Goal: Task Accomplishment & Management: Use online tool/utility

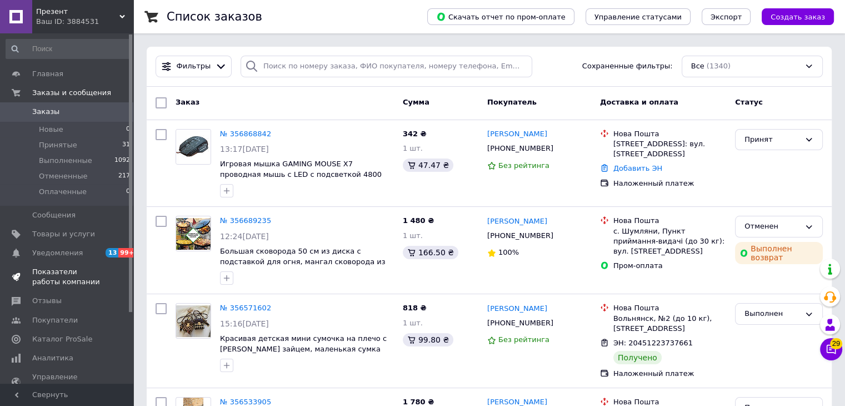
click at [68, 274] on span "Показатели работы компании" at bounding box center [67, 277] width 71 height 20
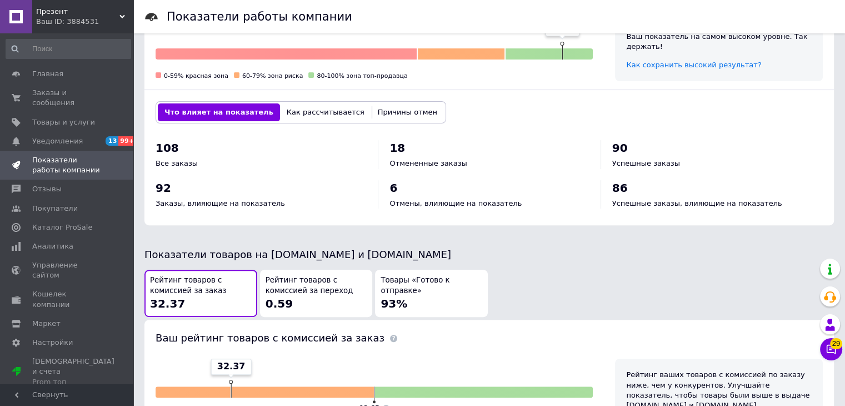
scroll to position [500, 0]
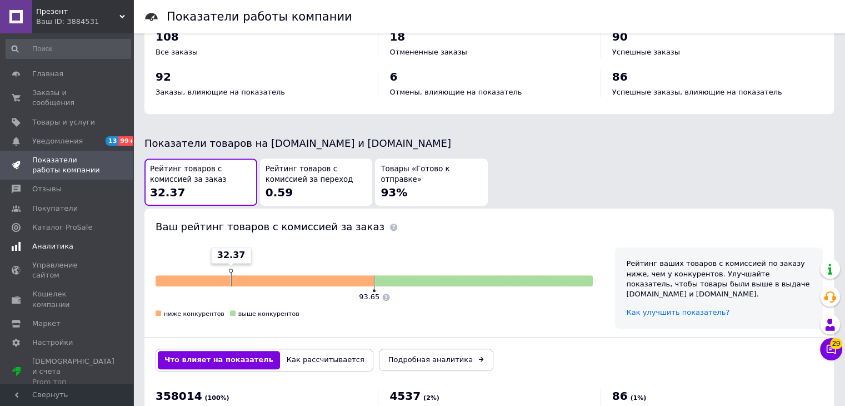
click at [56, 241] on span "Аналитика" at bounding box center [52, 246] width 41 height 10
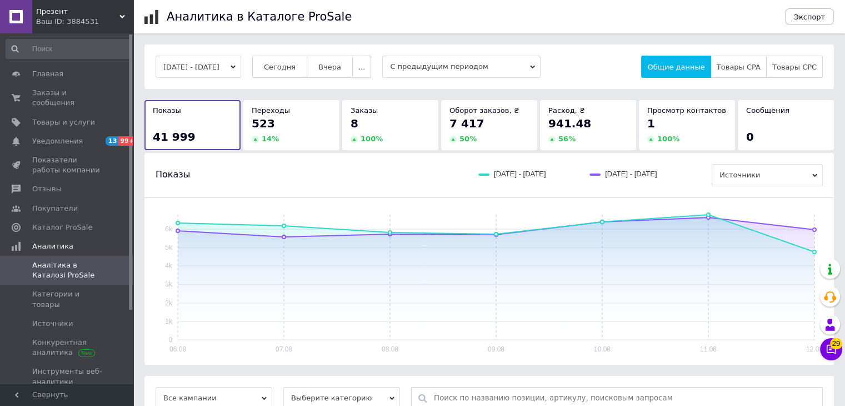
click at [365, 68] on span "..." at bounding box center [362, 67] width 7 height 8
click at [356, 178] on span "60-10 дней" at bounding box center [338, 175] width 42 height 8
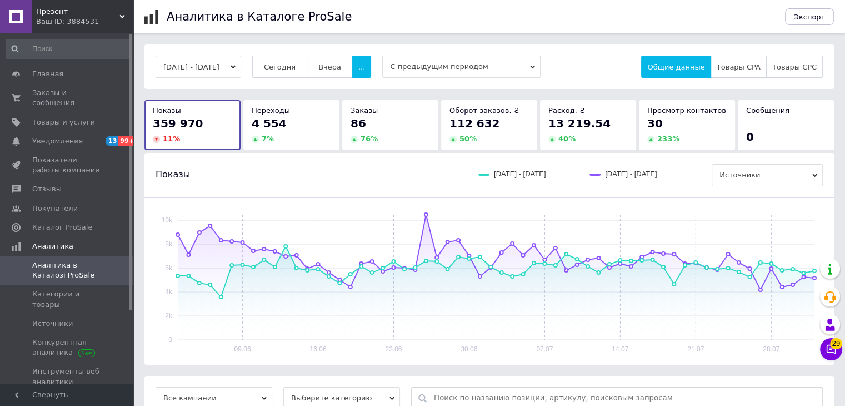
click at [760, 63] on span "Товары CPA" at bounding box center [739, 67] width 44 height 8
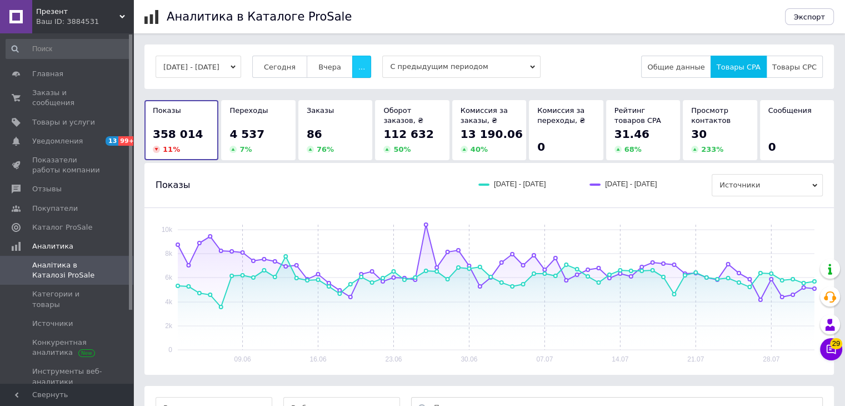
click at [371, 64] on button "..." at bounding box center [361, 67] width 19 height 22
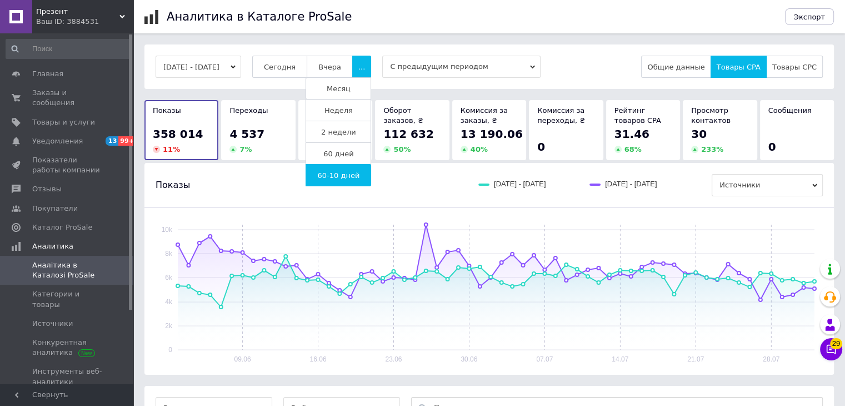
click at [351, 153] on span "60 дней" at bounding box center [338, 154] width 31 height 8
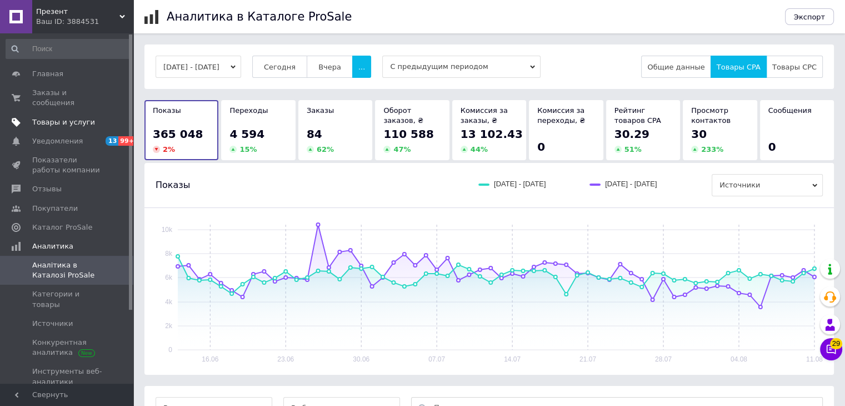
click at [73, 117] on span "Товары и услуги" at bounding box center [63, 122] width 63 height 10
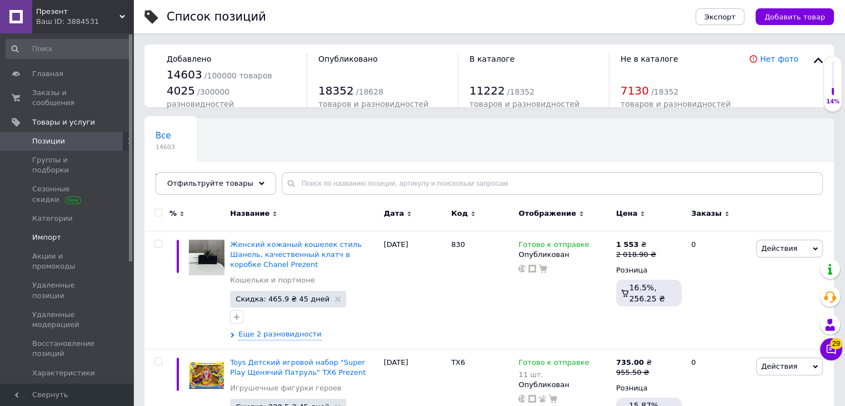
click at [46, 232] on span "Импорт" at bounding box center [46, 237] width 29 height 10
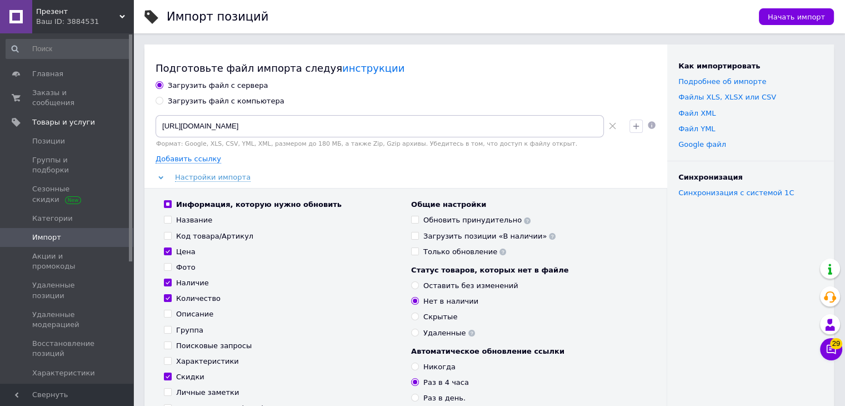
click at [612, 128] on icon at bounding box center [612, 125] width 7 height 7
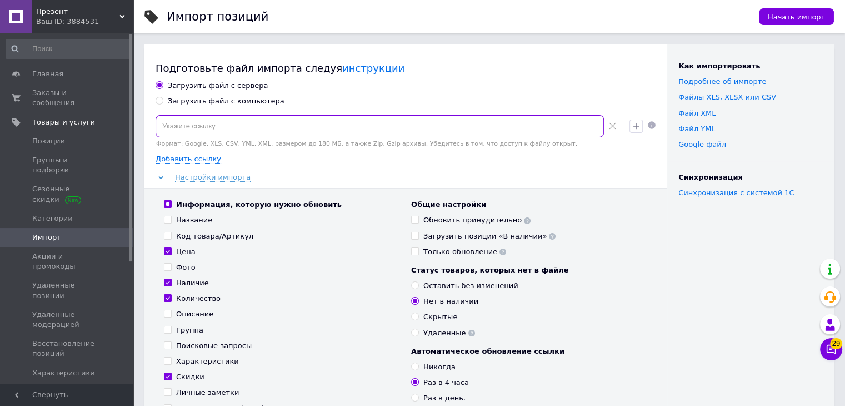
click at [469, 126] on input at bounding box center [380, 126] width 449 height 22
paste input "[URL][DOMAIN_NAME]Преміум8E7390BAE34D.xml.gz"
type input "[URL][DOMAIN_NAME]Преміум8E7390BAE34D.xml.gz"
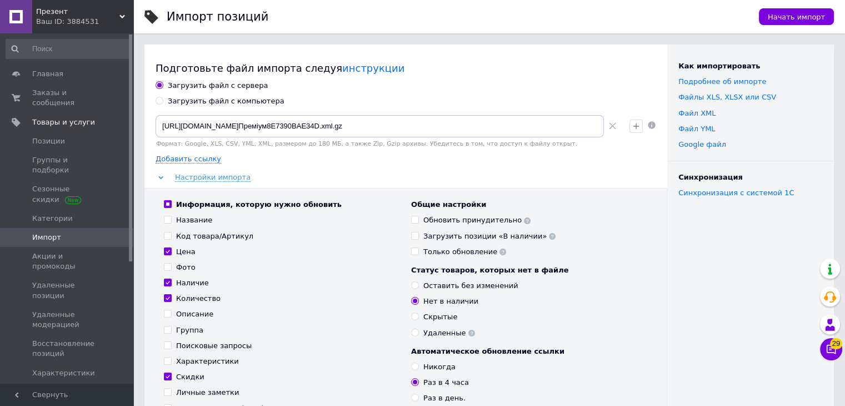
drag, startPoint x: 169, startPoint y: 217, endPoint x: 168, endPoint y: 239, distance: 21.7
click at [169, 218] on input "Название" at bounding box center [167, 219] width 7 height 7
checkbox input "true"
click at [165, 269] on input "Фото" at bounding box center [167, 266] width 7 height 7
checkbox input "true"
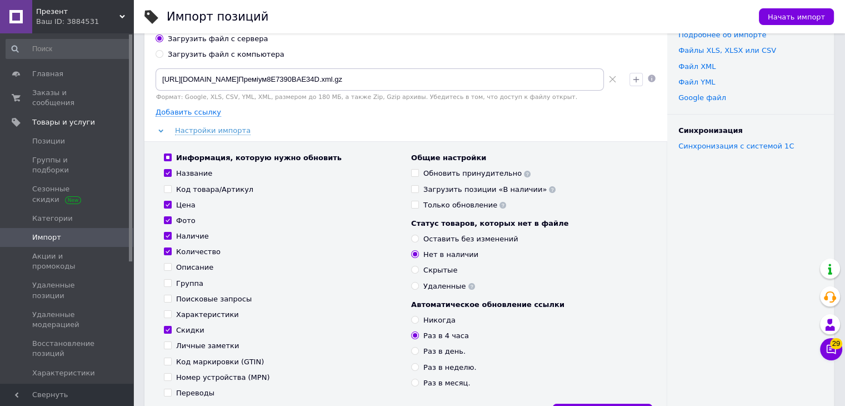
scroll to position [111, 0]
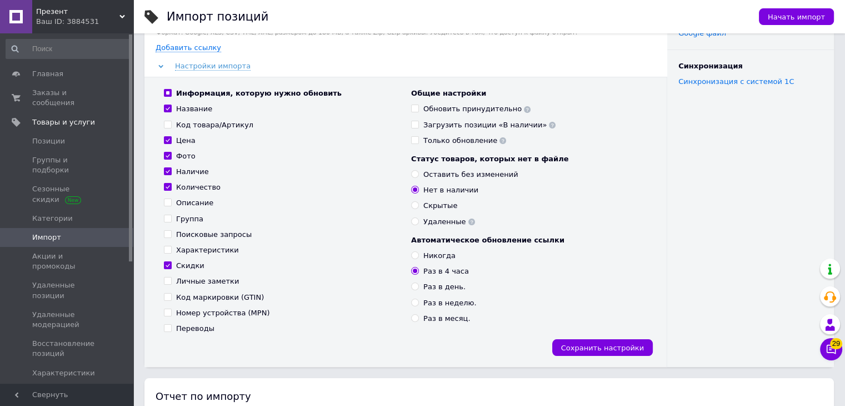
click at [165, 328] on input "Переводы" at bounding box center [167, 327] width 7 height 7
checkbox input "true"
click at [414, 109] on input "Обновить принудительно" at bounding box center [414, 107] width 7 height 7
checkbox input "true"
click at [412, 222] on input "Удаленные" at bounding box center [414, 220] width 7 height 7
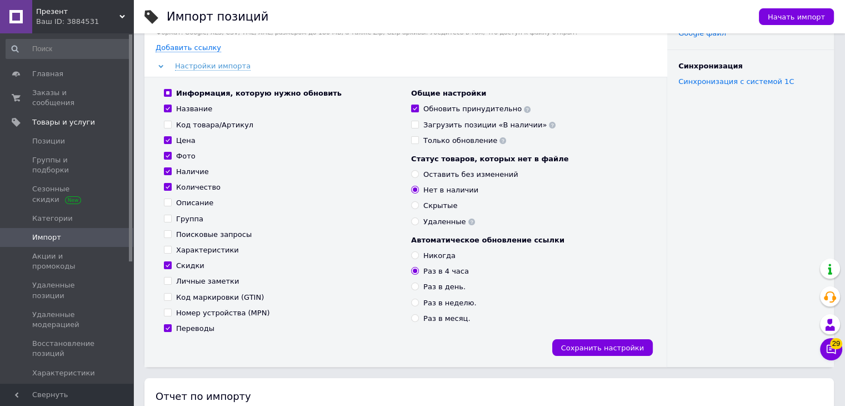
radio input "true"
click at [416, 253] on input "Никогда" at bounding box center [414, 254] width 7 height 7
radio input "true"
click at [591, 345] on span "Сохранить настройки" at bounding box center [602, 347] width 83 height 8
click at [790, 15] on span "Начать импорт" at bounding box center [796, 17] width 57 height 8
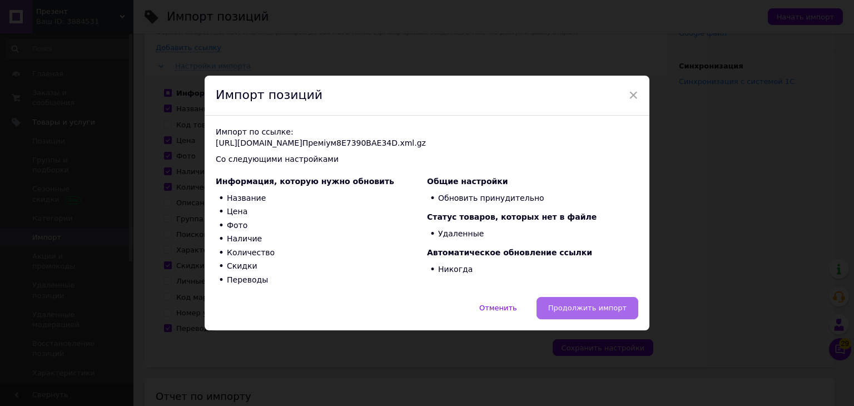
click at [579, 308] on span "Продолжить импорт" at bounding box center [587, 307] width 78 height 8
